Goal: Task Accomplishment & Management: Manage account settings

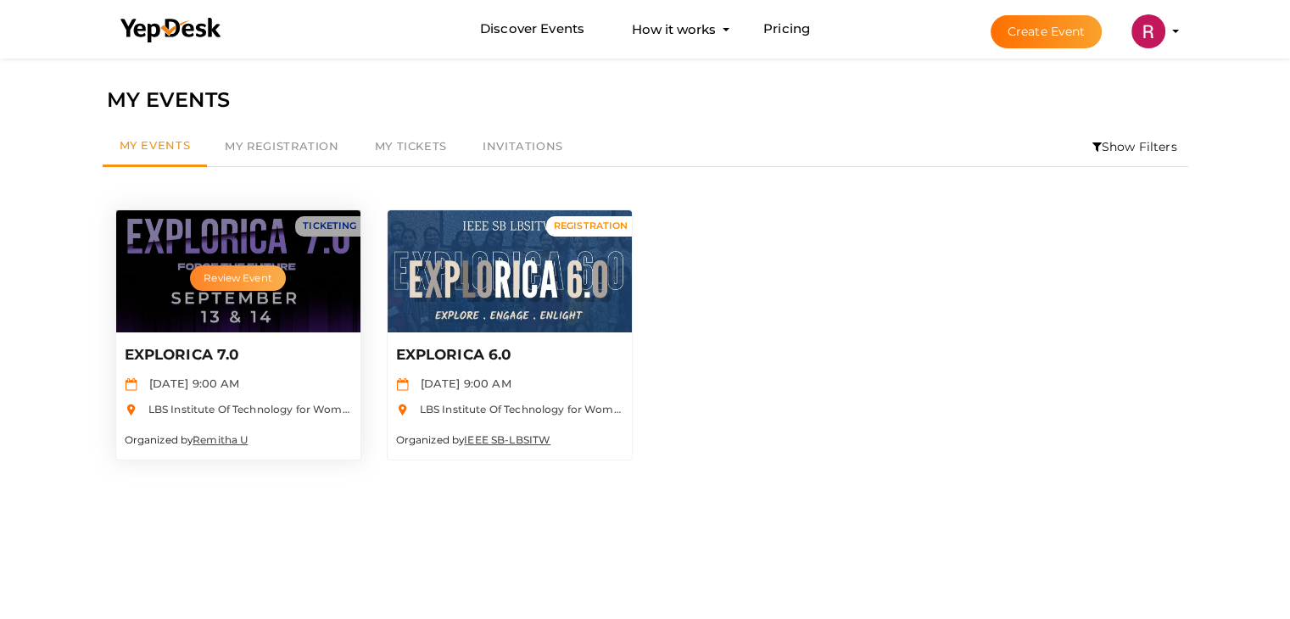
click at [231, 280] on button "Review Event" at bounding box center [237, 278] width 95 height 25
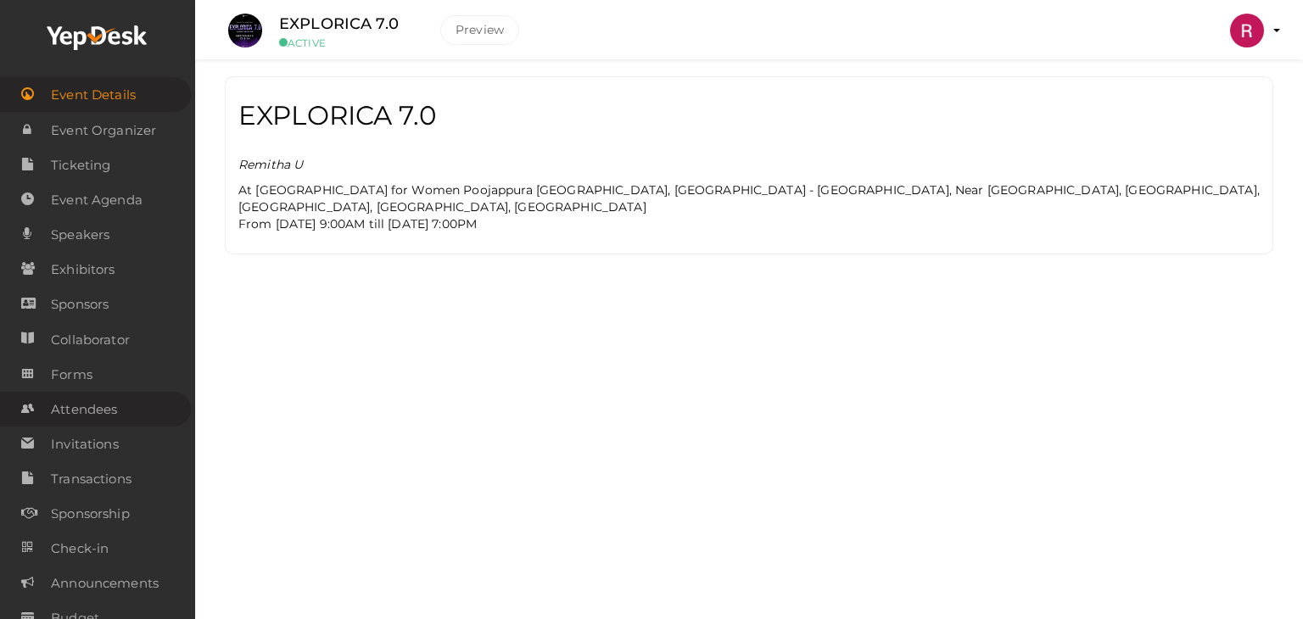
click at [85, 411] on span "Attendees" at bounding box center [84, 410] width 66 height 34
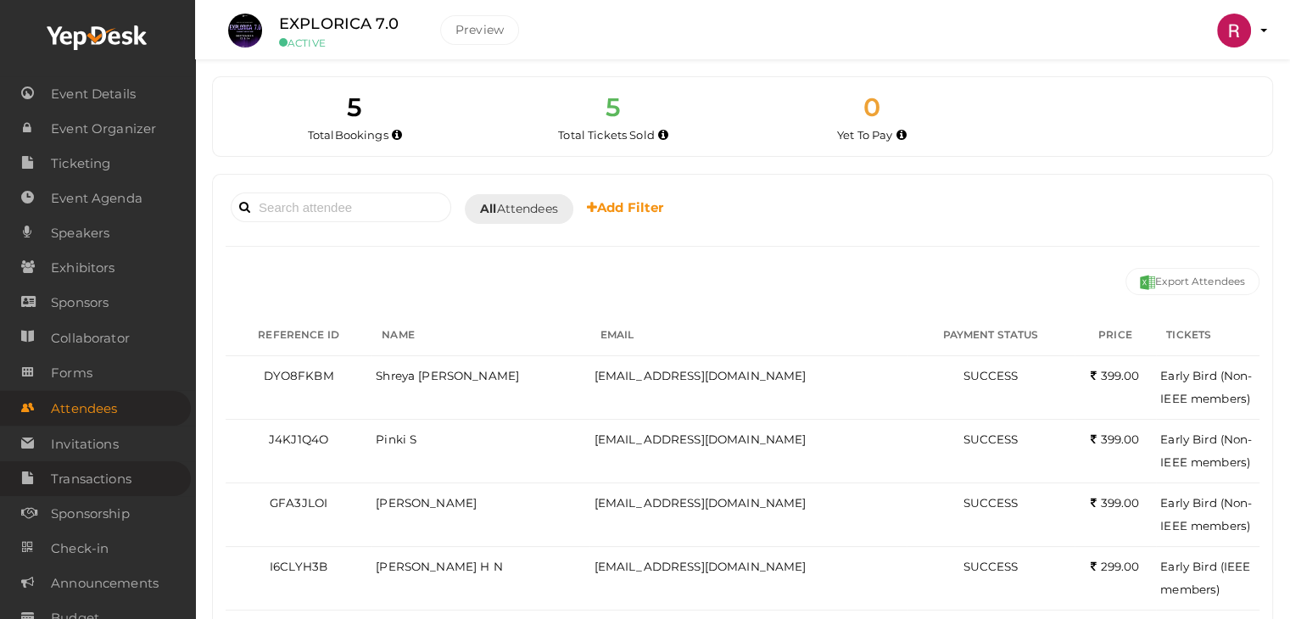
click at [90, 484] on span "Transactions" at bounding box center [91, 479] width 81 height 34
